Goal: Information Seeking & Learning: Learn about a topic

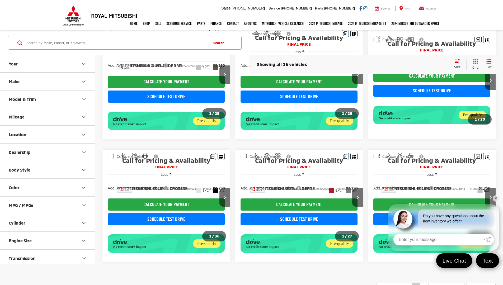
scroll to position [302, 0]
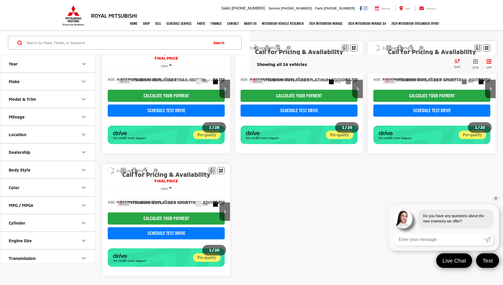
scroll to position [41, 0]
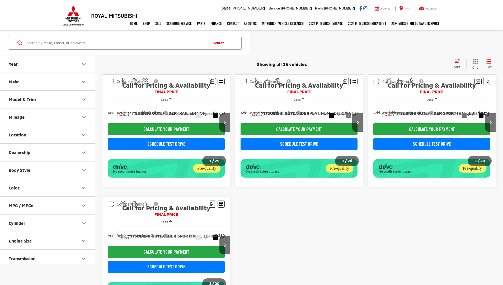
scroll to position [41, 0]
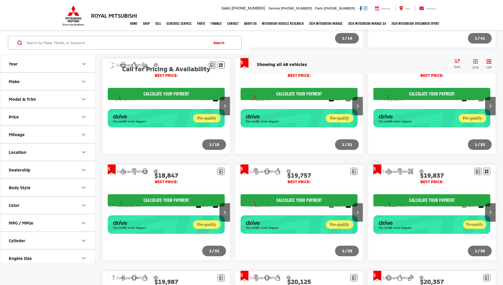
scroll to position [452, 0]
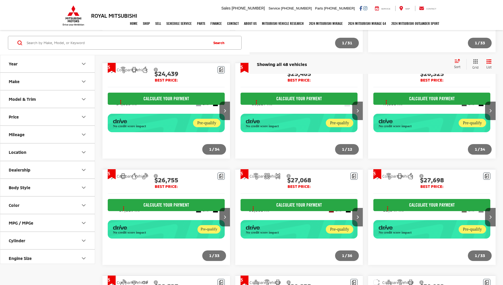
scroll to position [444, 0]
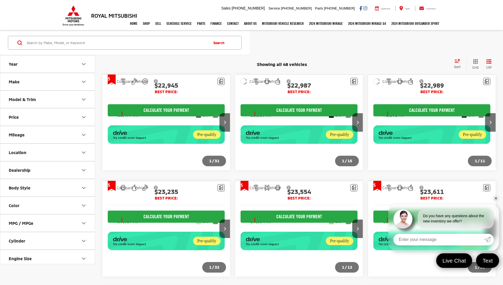
scroll to position [444, 0]
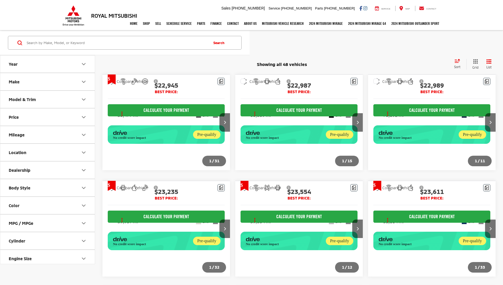
scroll to position [444, 0]
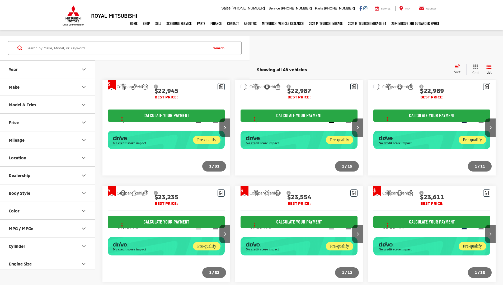
scroll to position [444, 0]
